Goal: Transaction & Acquisition: Purchase product/service

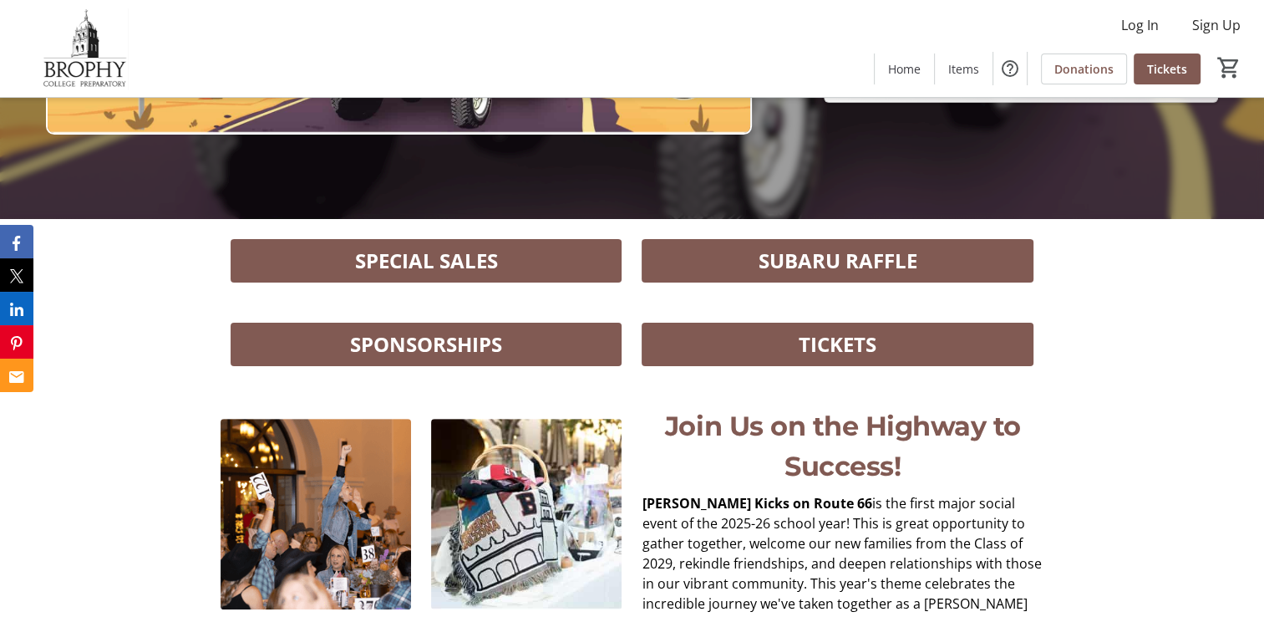
scroll to position [393, 0]
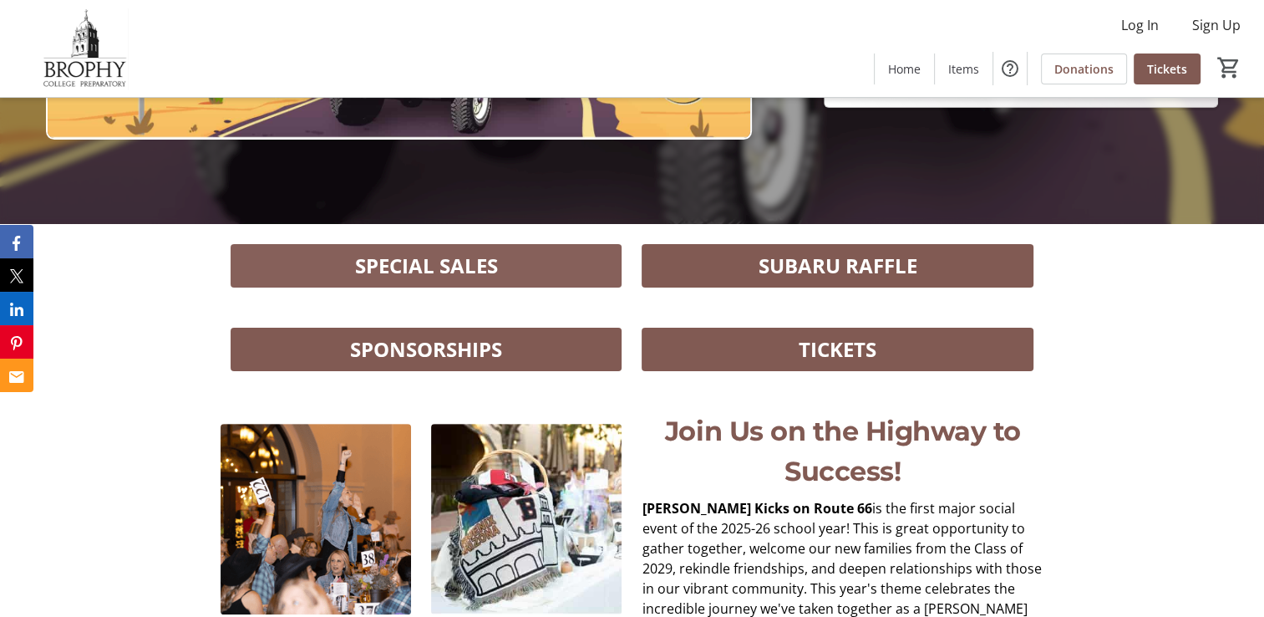
click at [521, 279] on span at bounding box center [426, 266] width 391 height 40
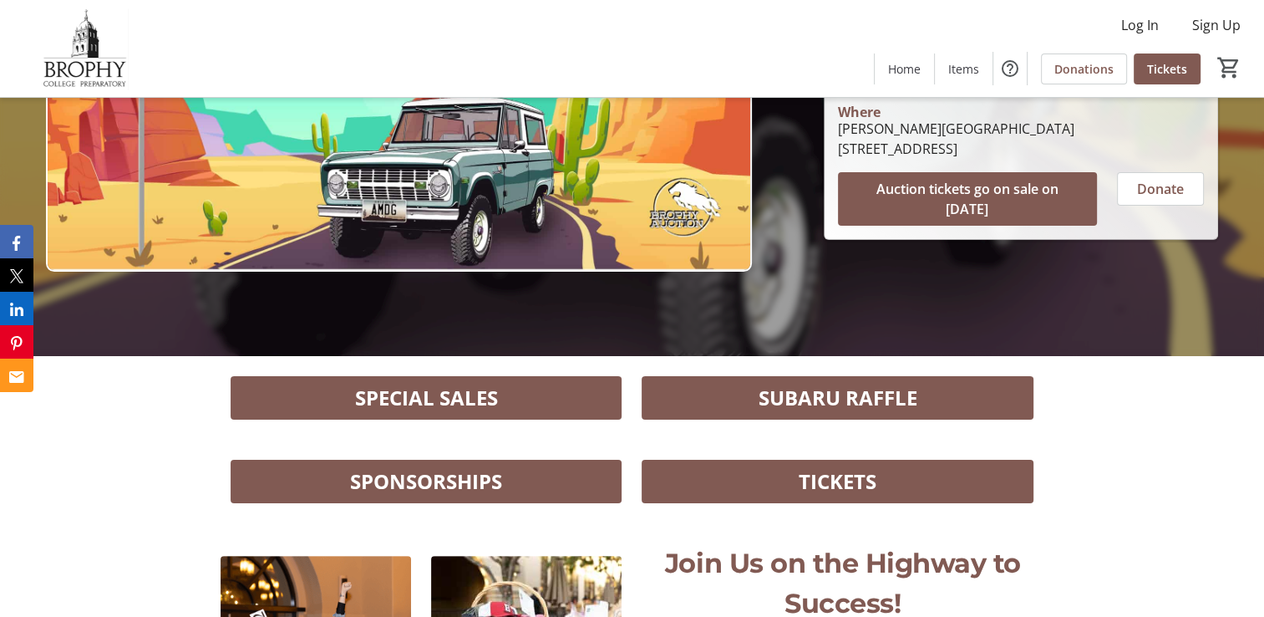
scroll to position [0, 0]
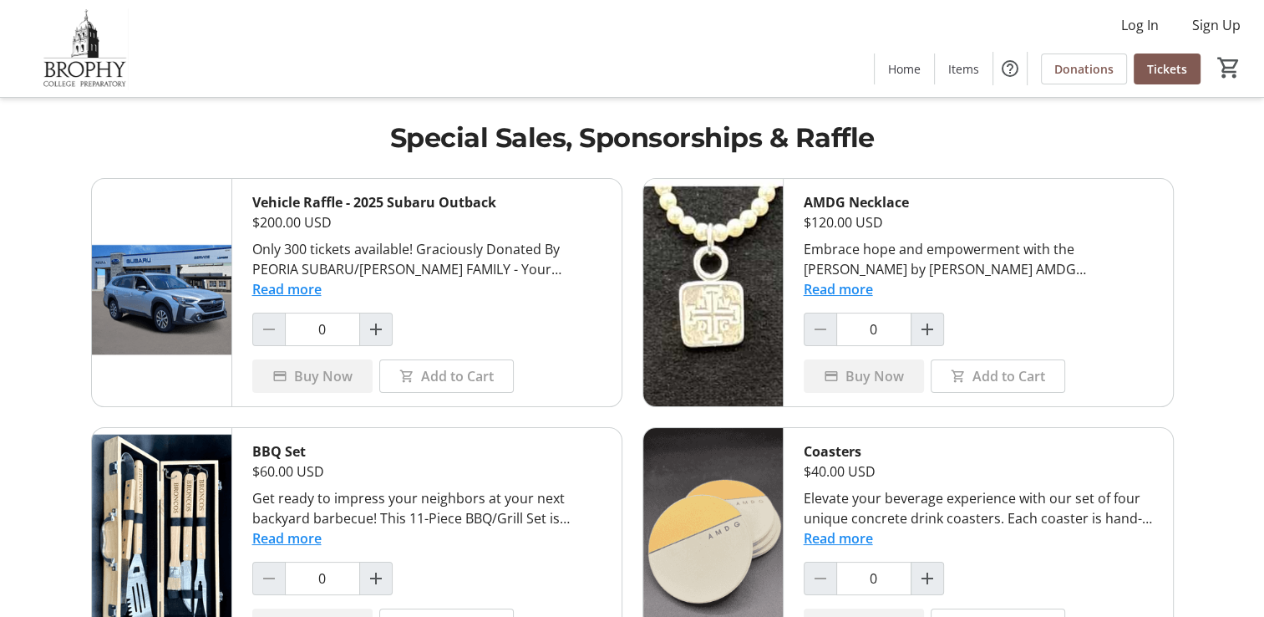
click at [839, 289] on button "Read more" at bounding box center [838, 289] width 69 height 20
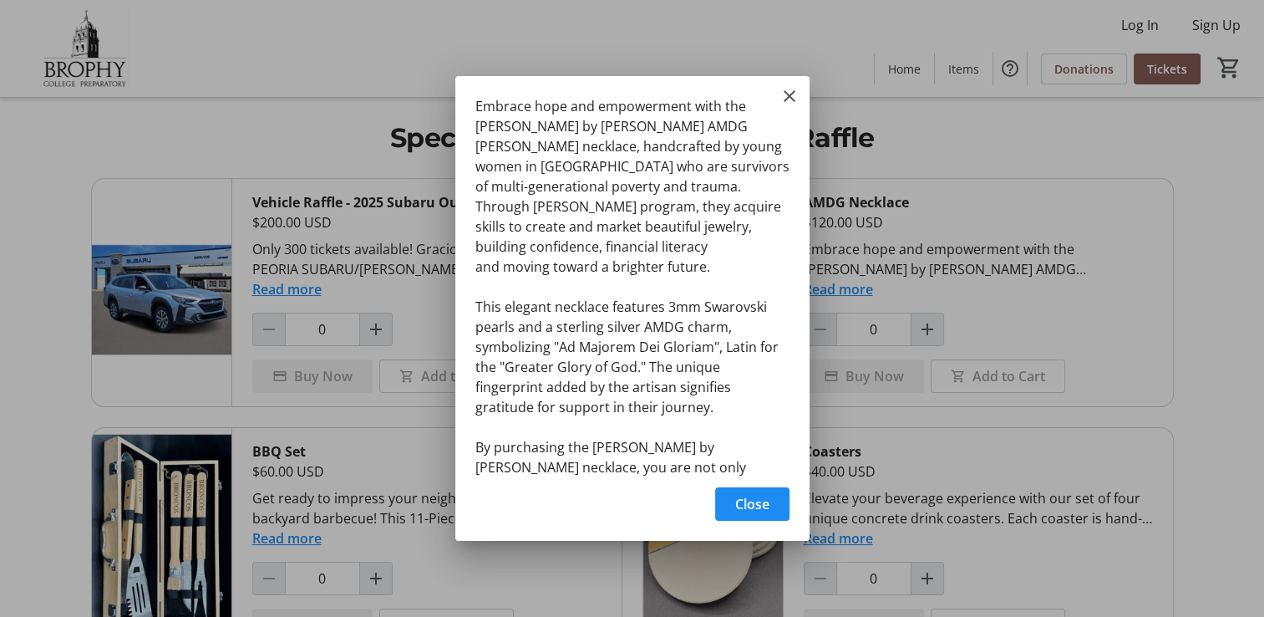
scroll to position [50, 0]
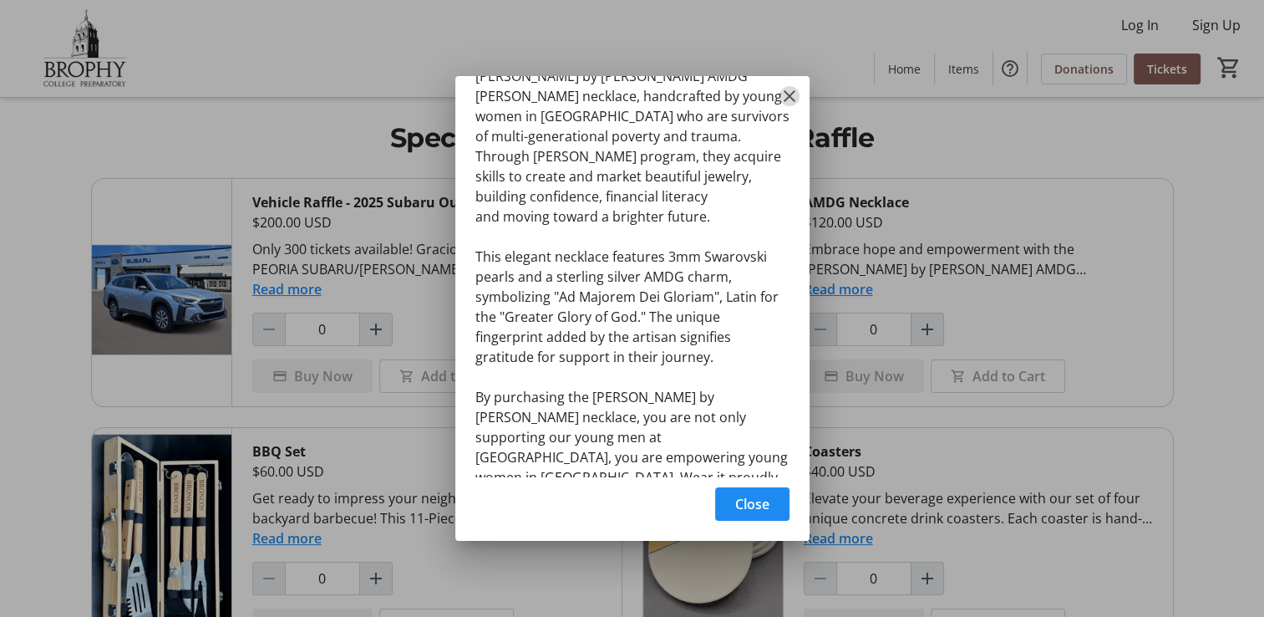
click at [790, 98] on mat-icon "Close" at bounding box center [790, 96] width 20 height 20
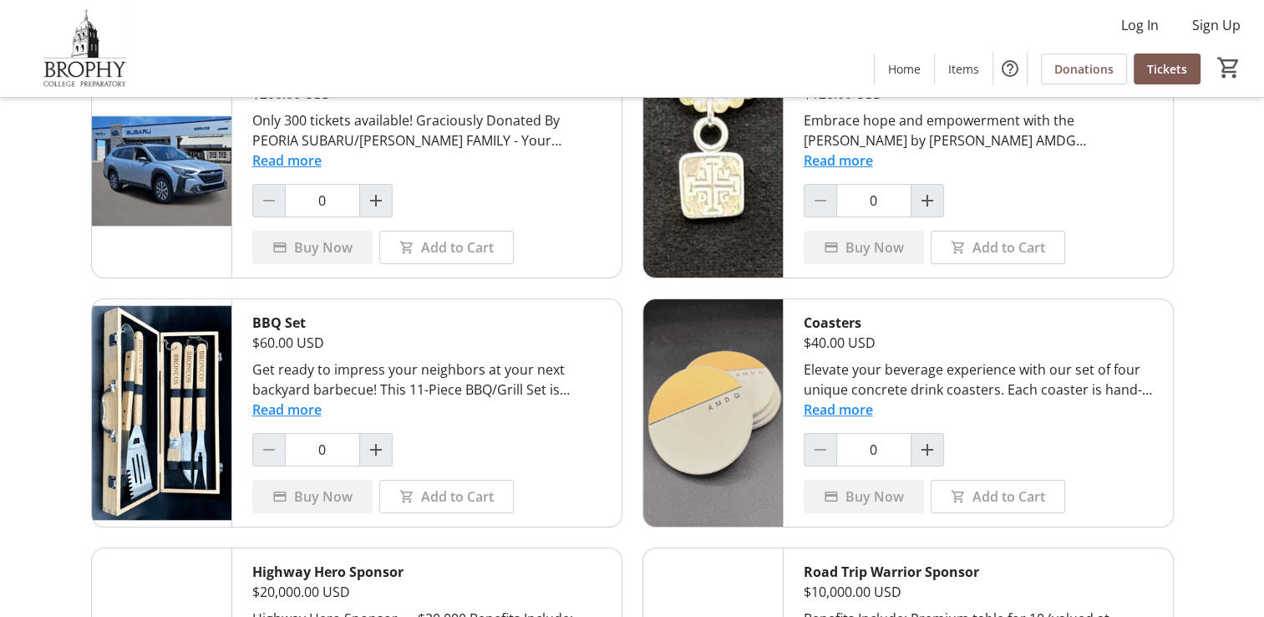
scroll to position [0, 0]
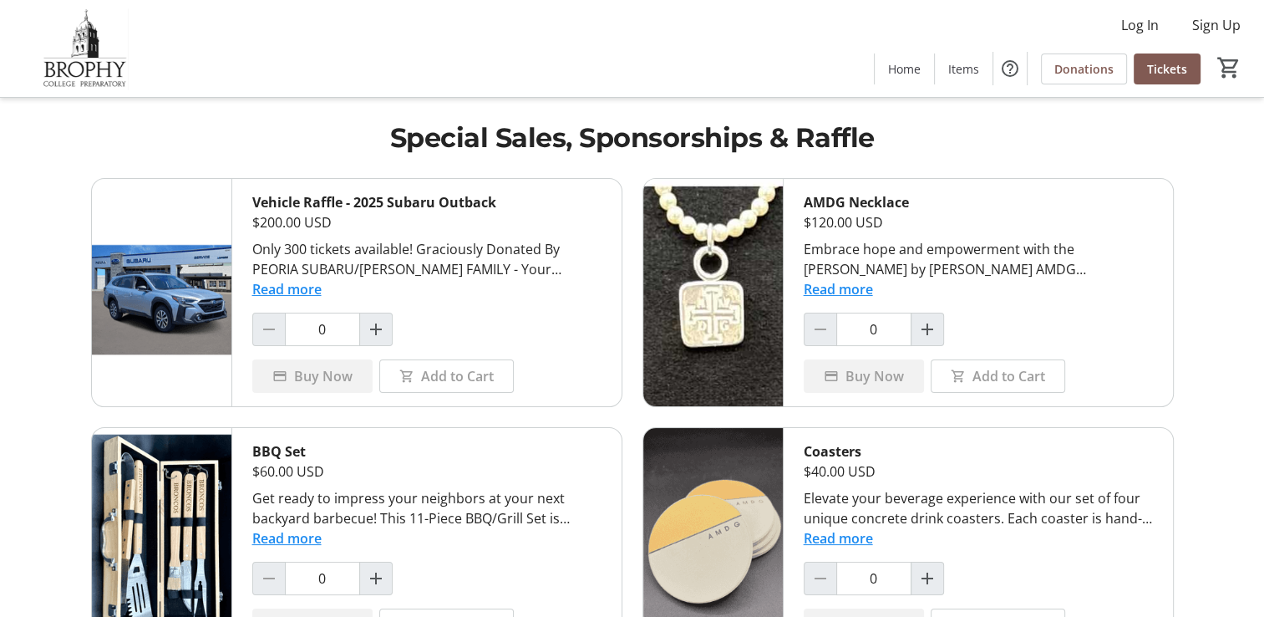
click at [827, 286] on button "Read more" at bounding box center [838, 289] width 69 height 20
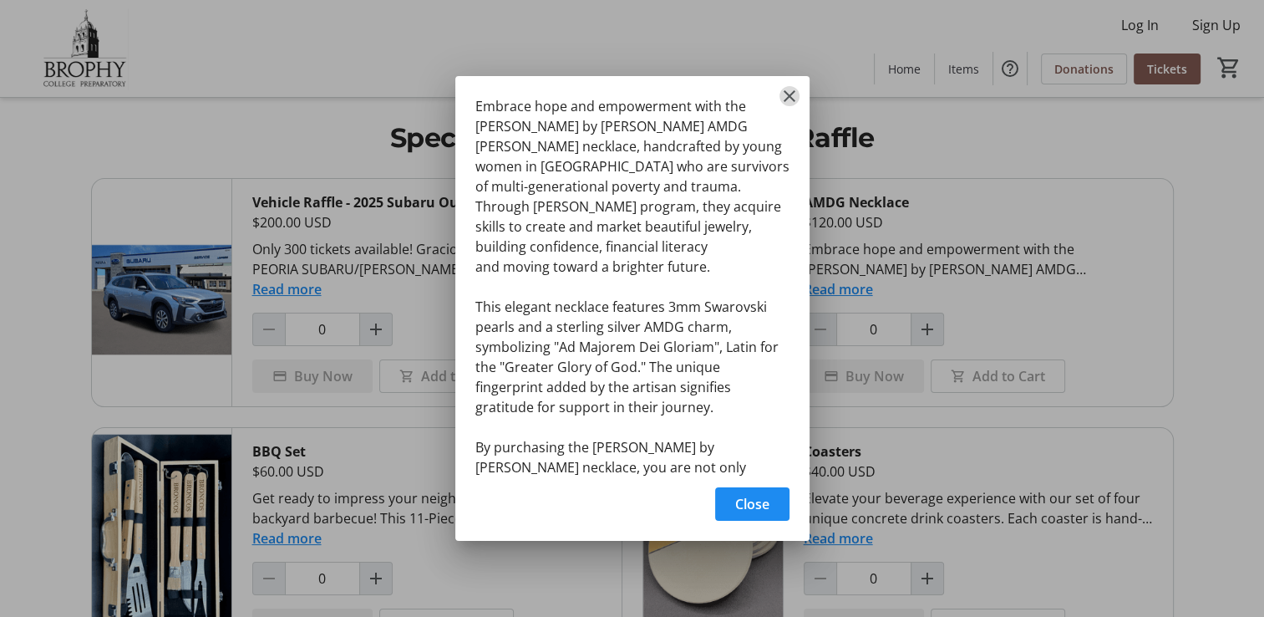
click at [789, 96] on mat-icon "Close" at bounding box center [790, 96] width 20 height 20
